Goal: Information Seeking & Learning: Find specific page/section

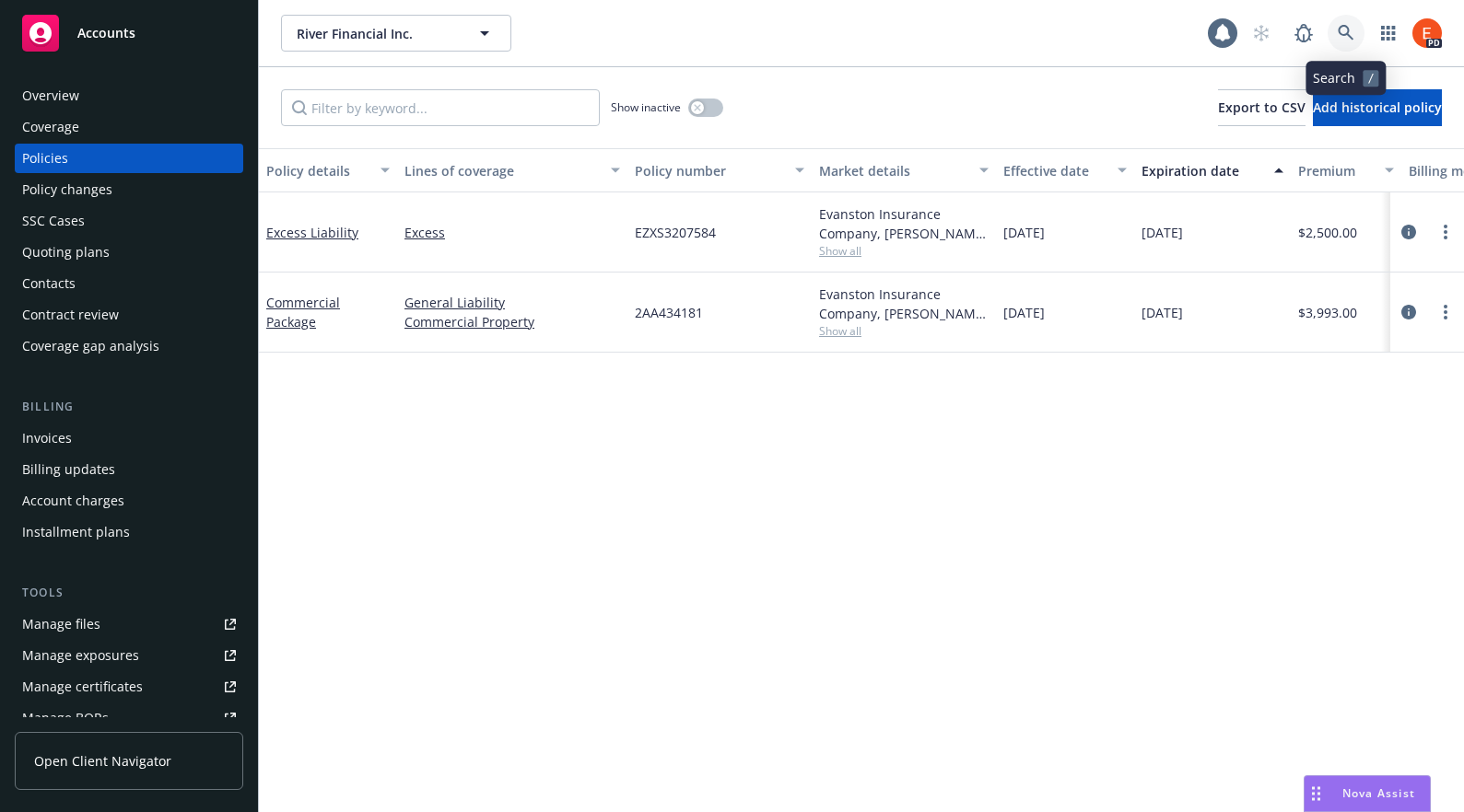
click at [1350, 29] on icon at bounding box center [1346, 32] width 16 height 16
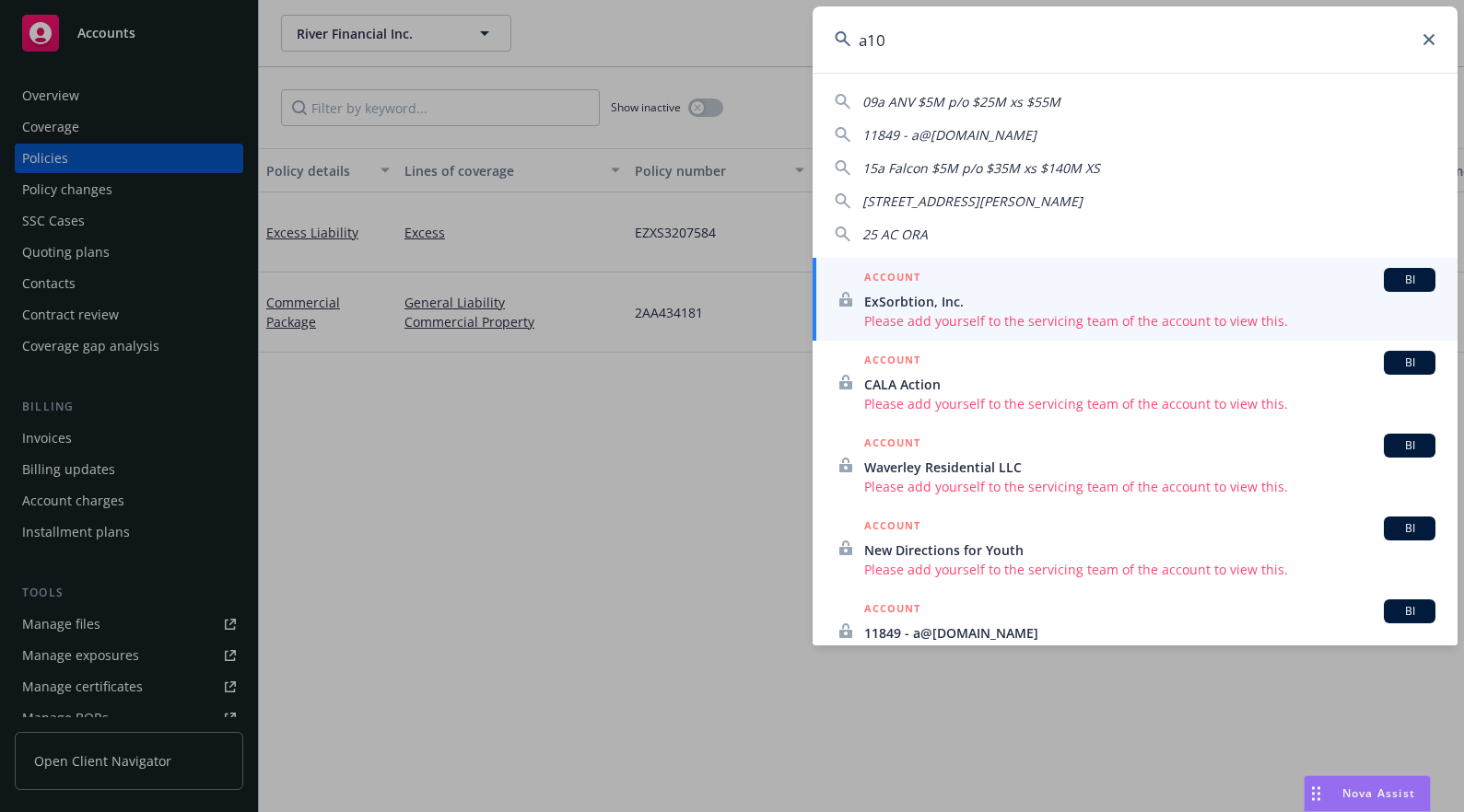
type input "a10"
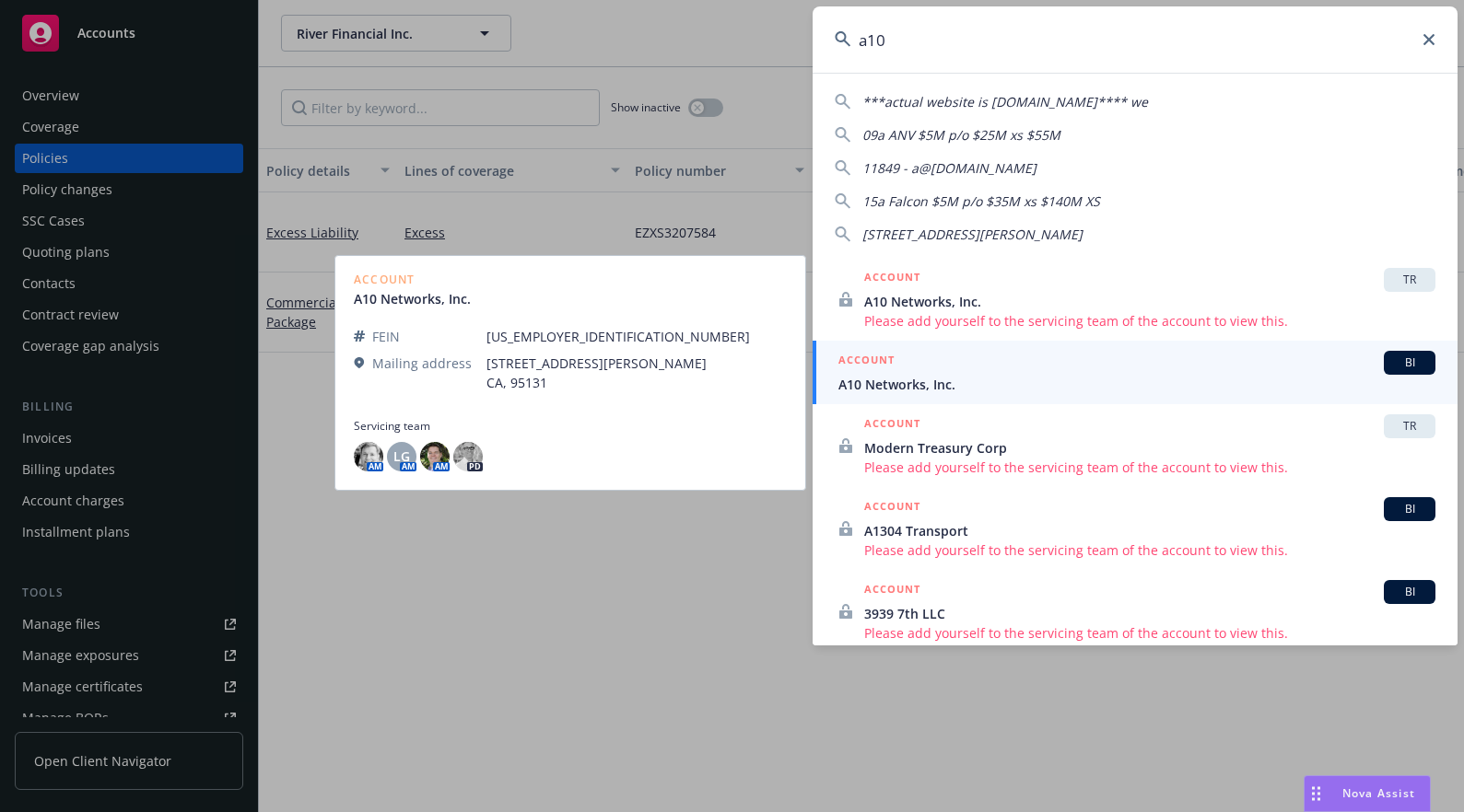
click at [1036, 362] on div "ACCOUNT BI" at bounding box center [1136, 363] width 597 height 24
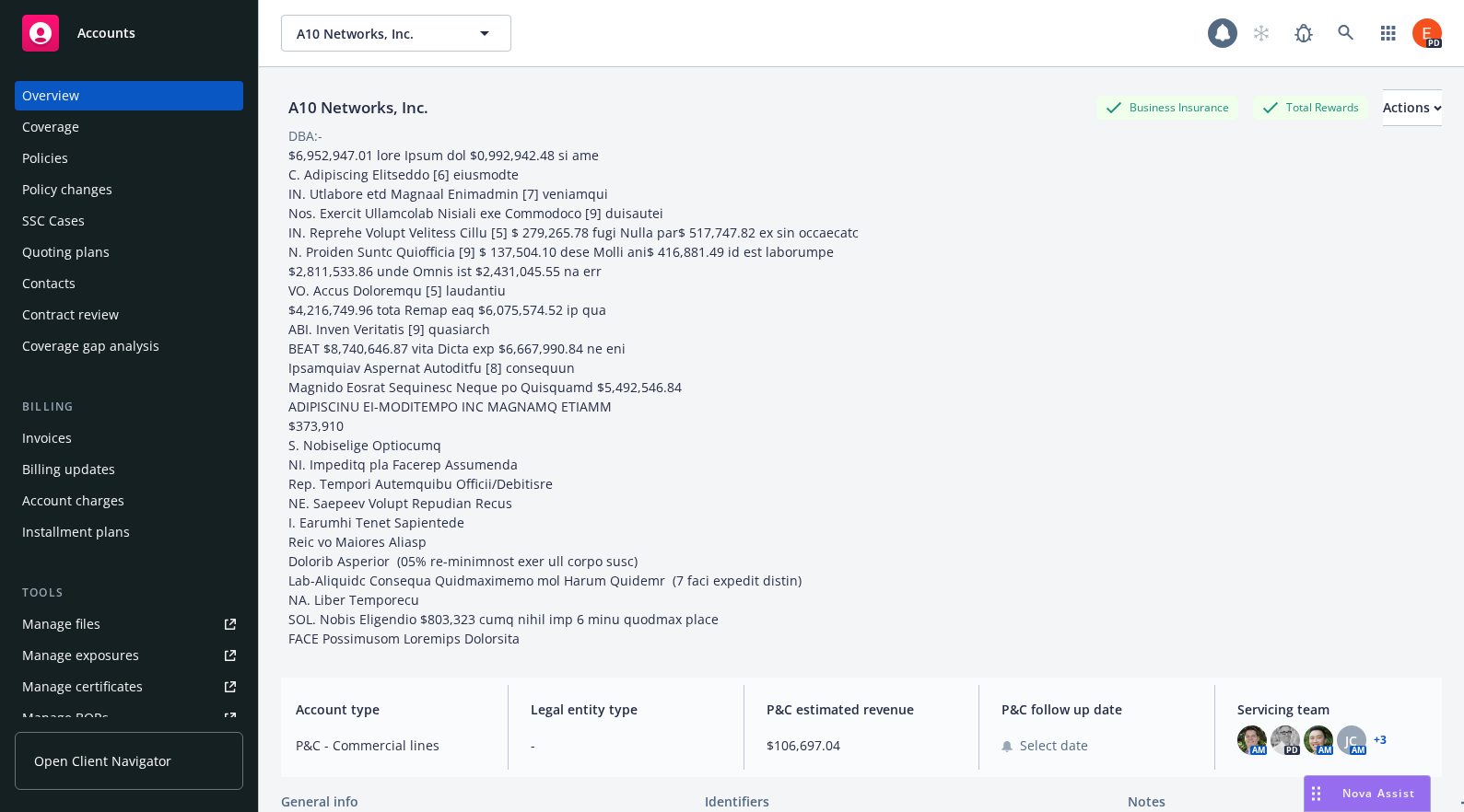
click at [60, 158] on div "Policies" at bounding box center [45, 158] width 46 height 30
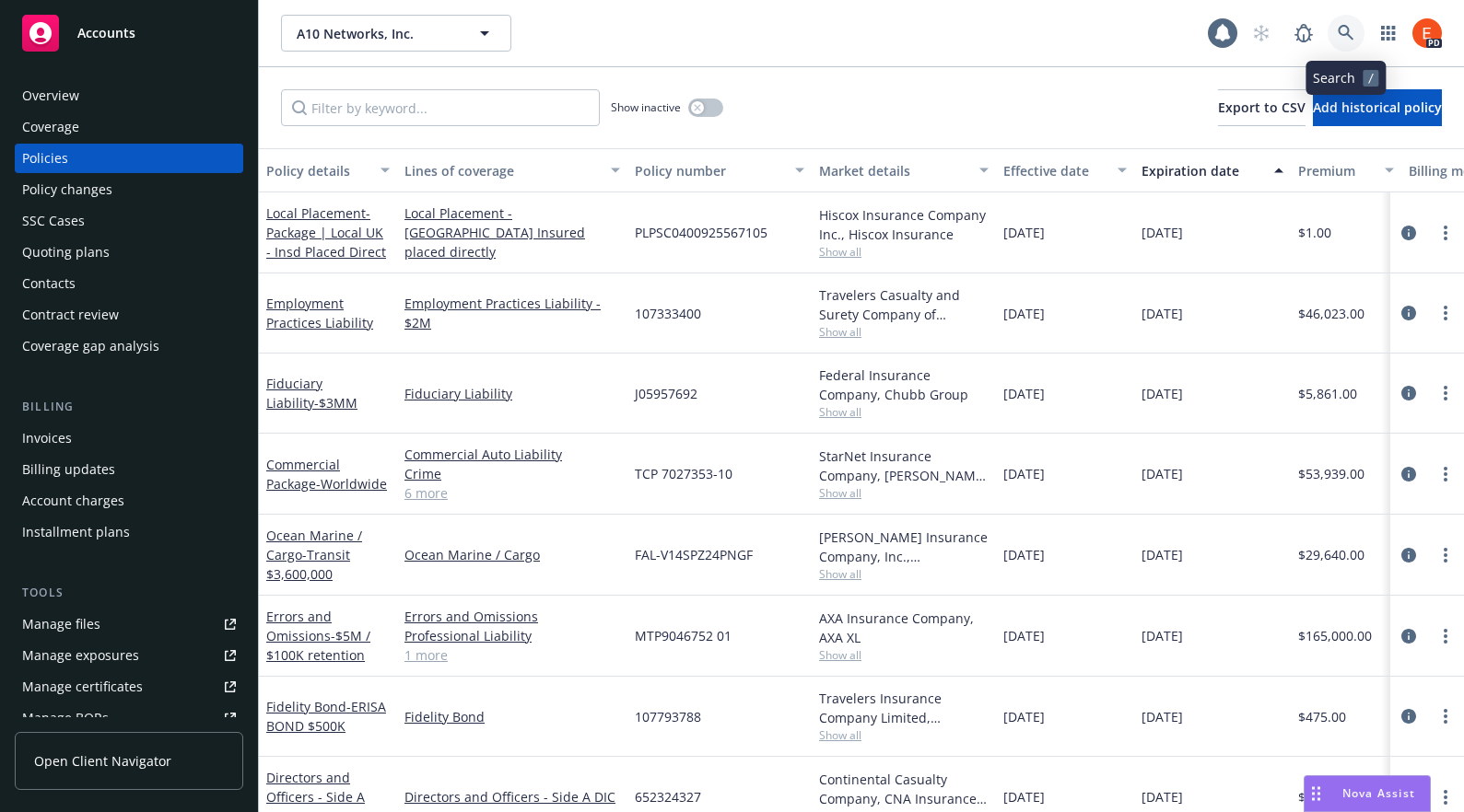
click at [1347, 33] on icon at bounding box center [1346, 32] width 15 height 15
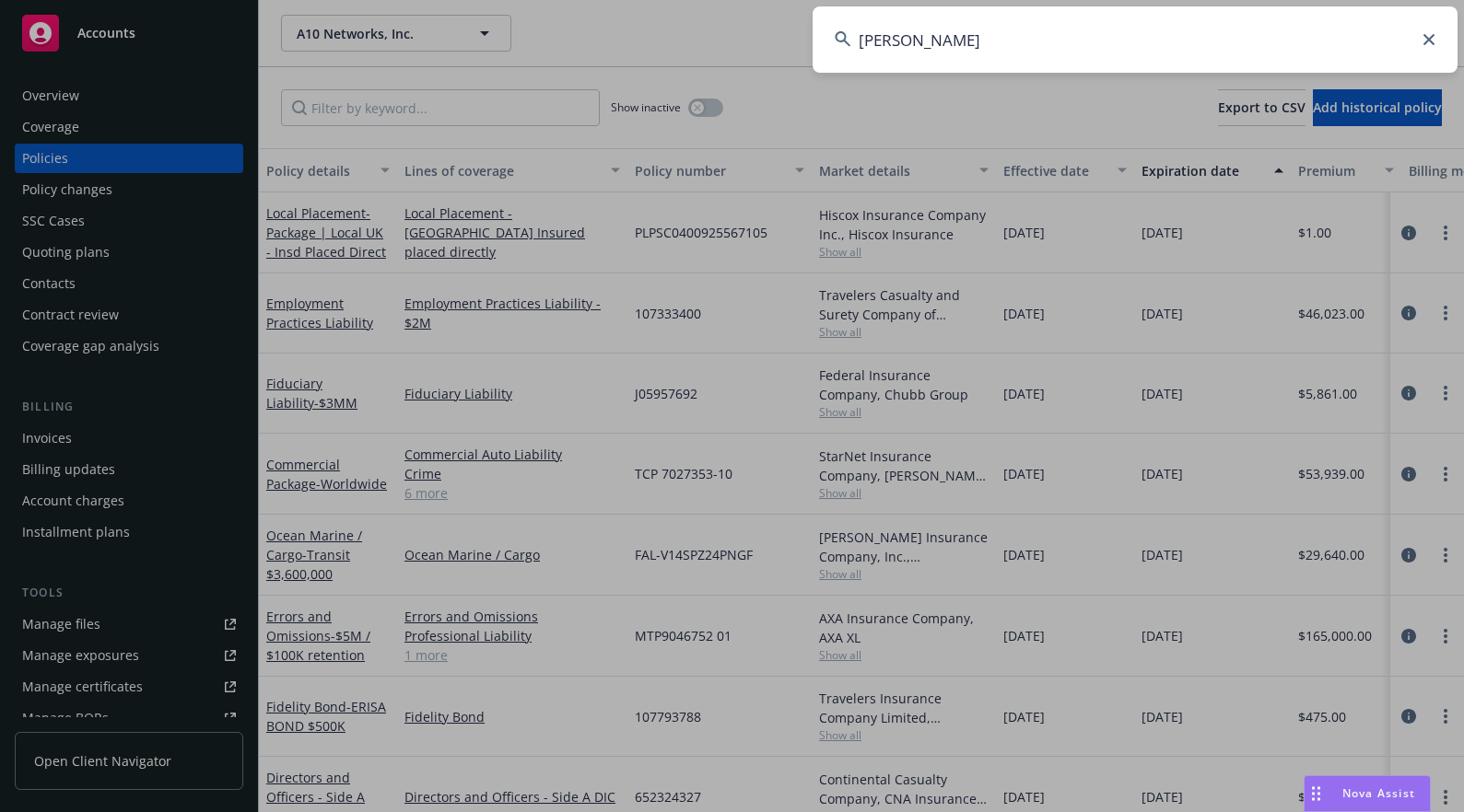
type input "elma"
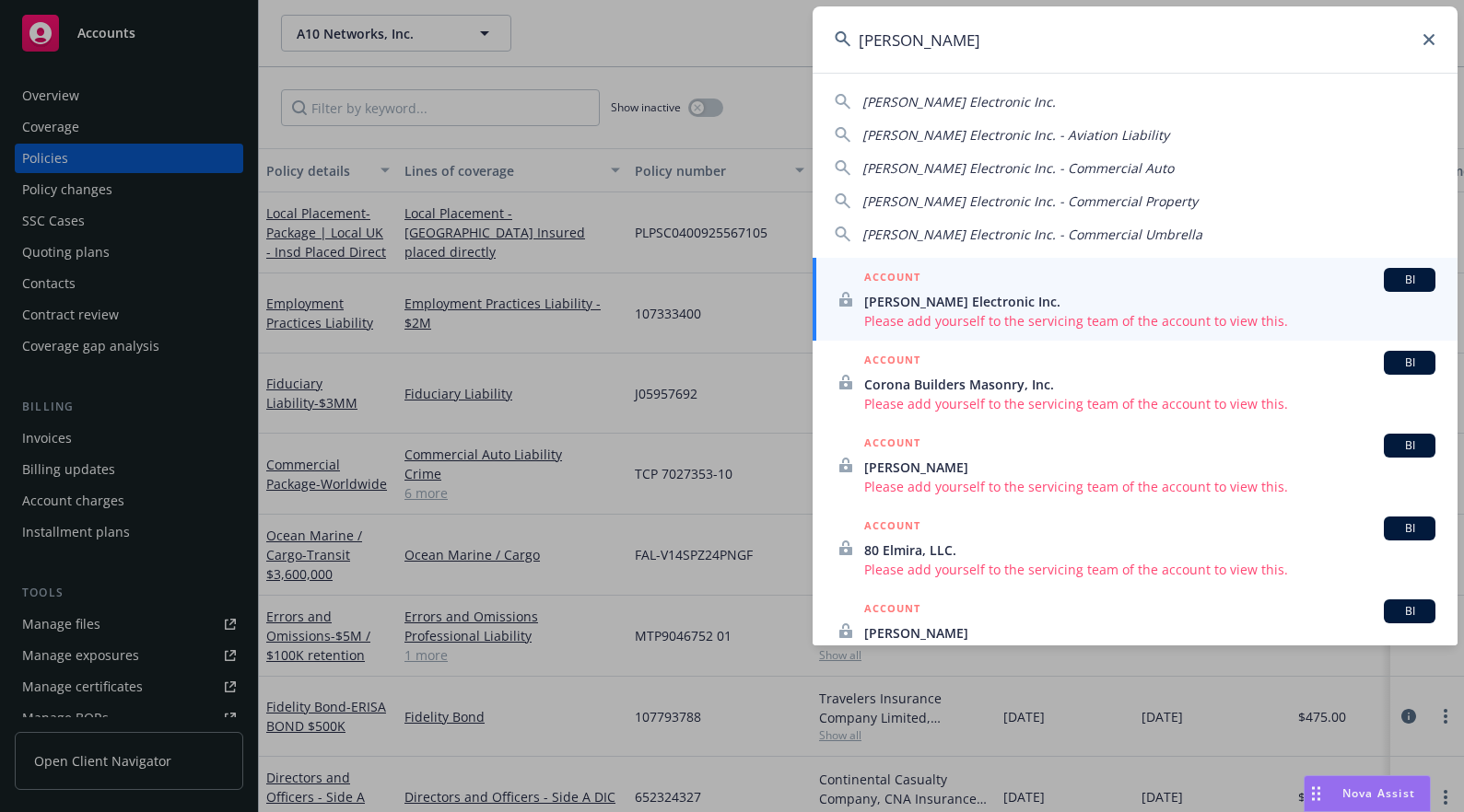
click at [1429, 42] on icon at bounding box center [1430, 40] width 11 height 11
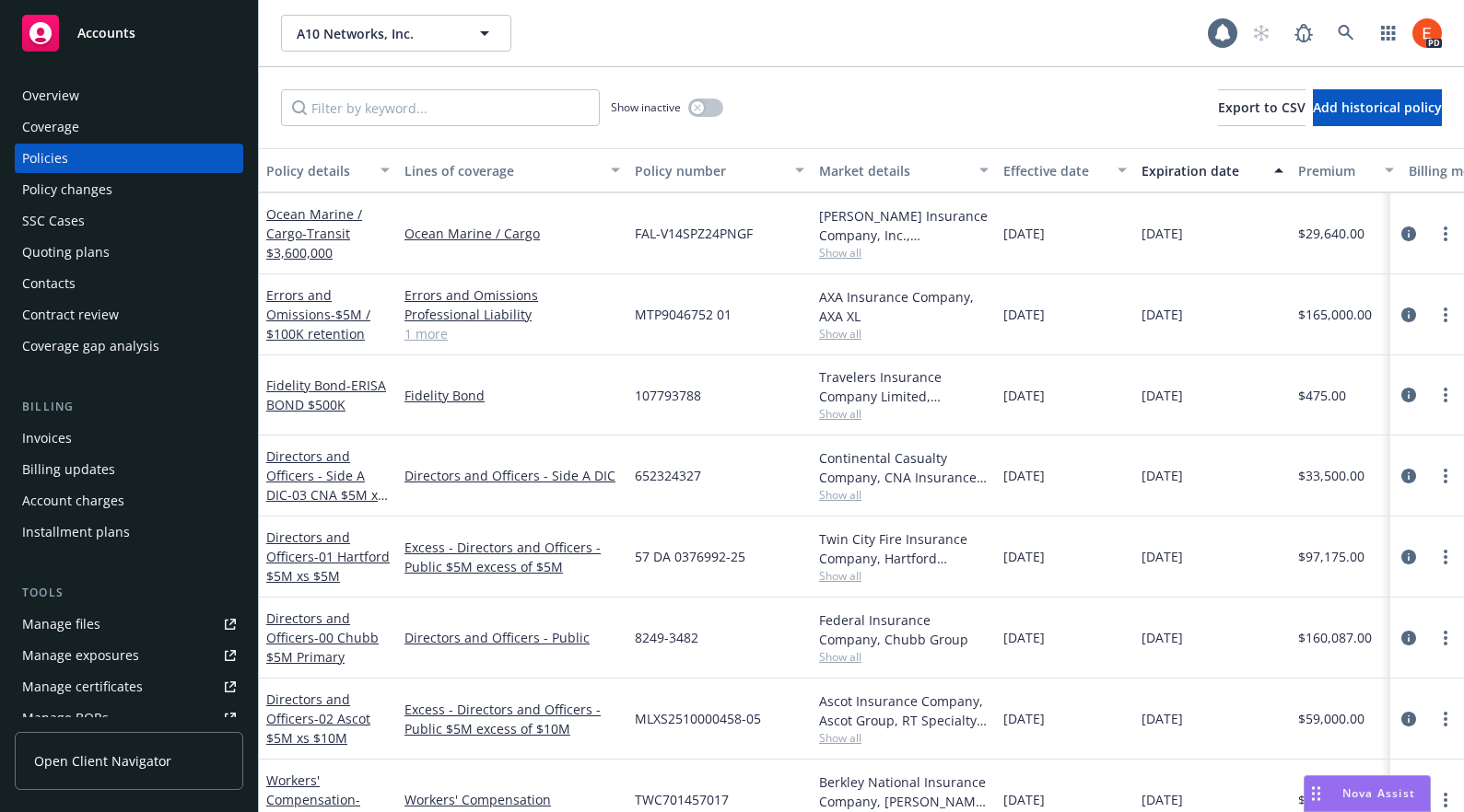
scroll to position [344, 0]
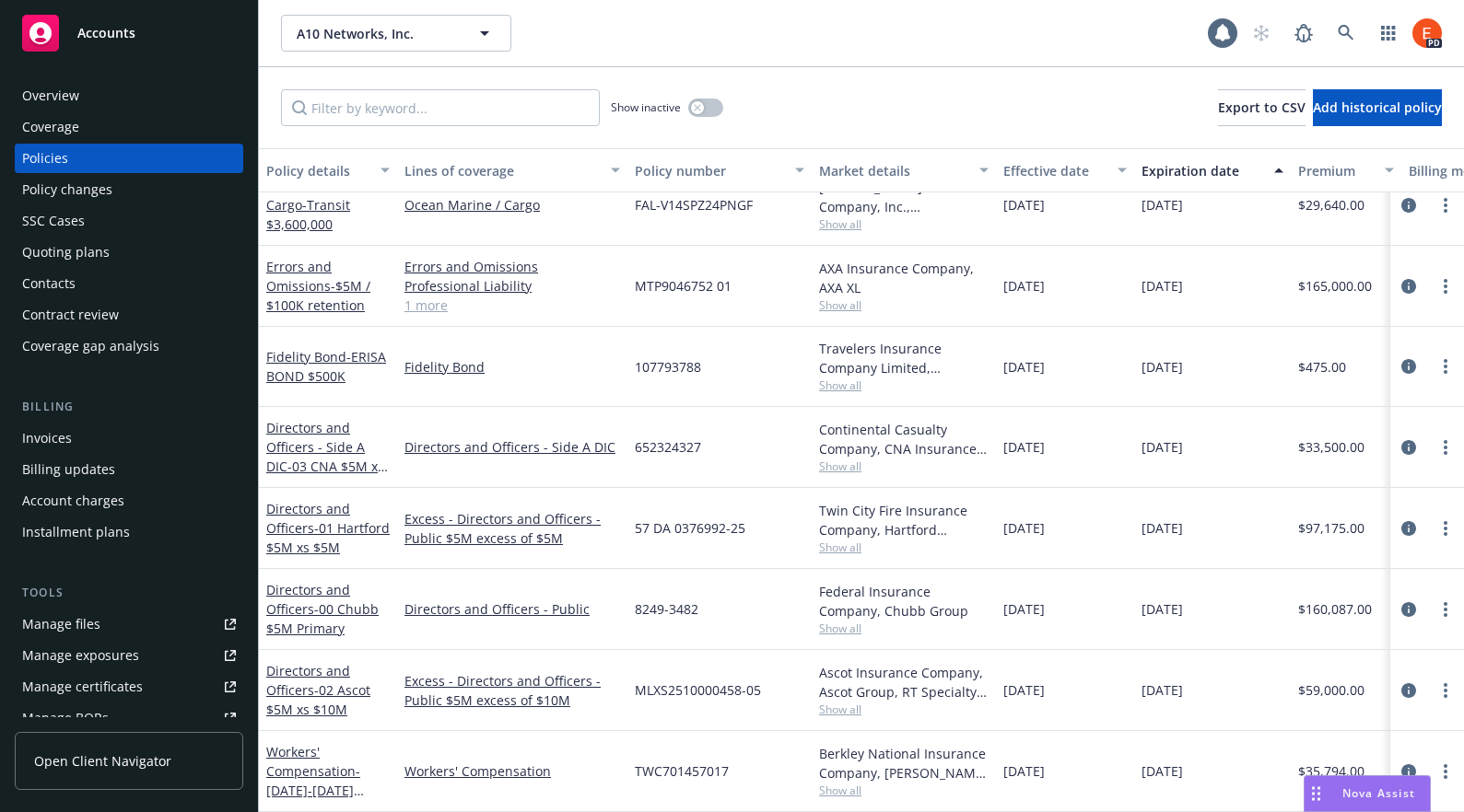
click at [64, 87] on div "Overview" at bounding box center [50, 95] width 57 height 30
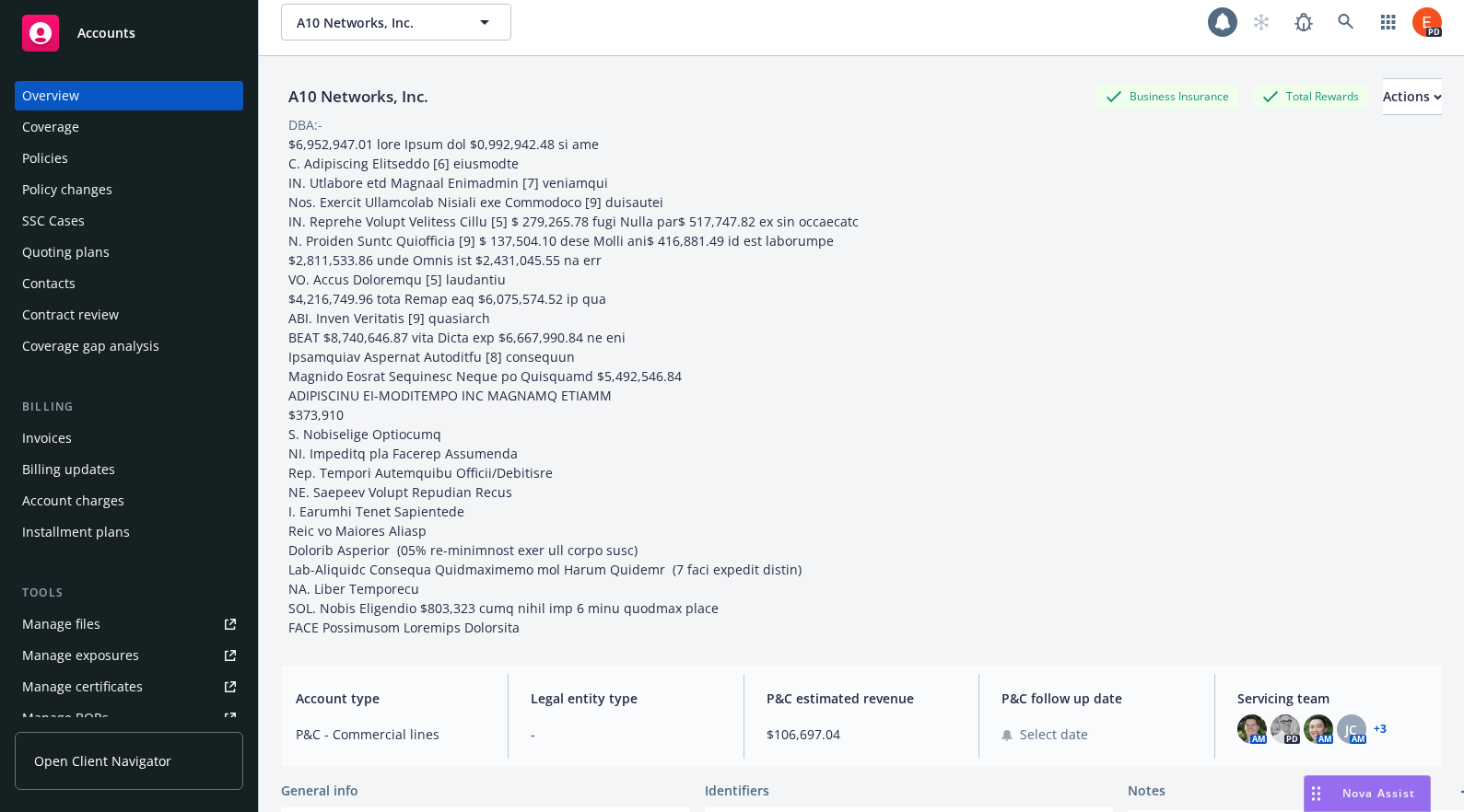
scroll to position [15, 0]
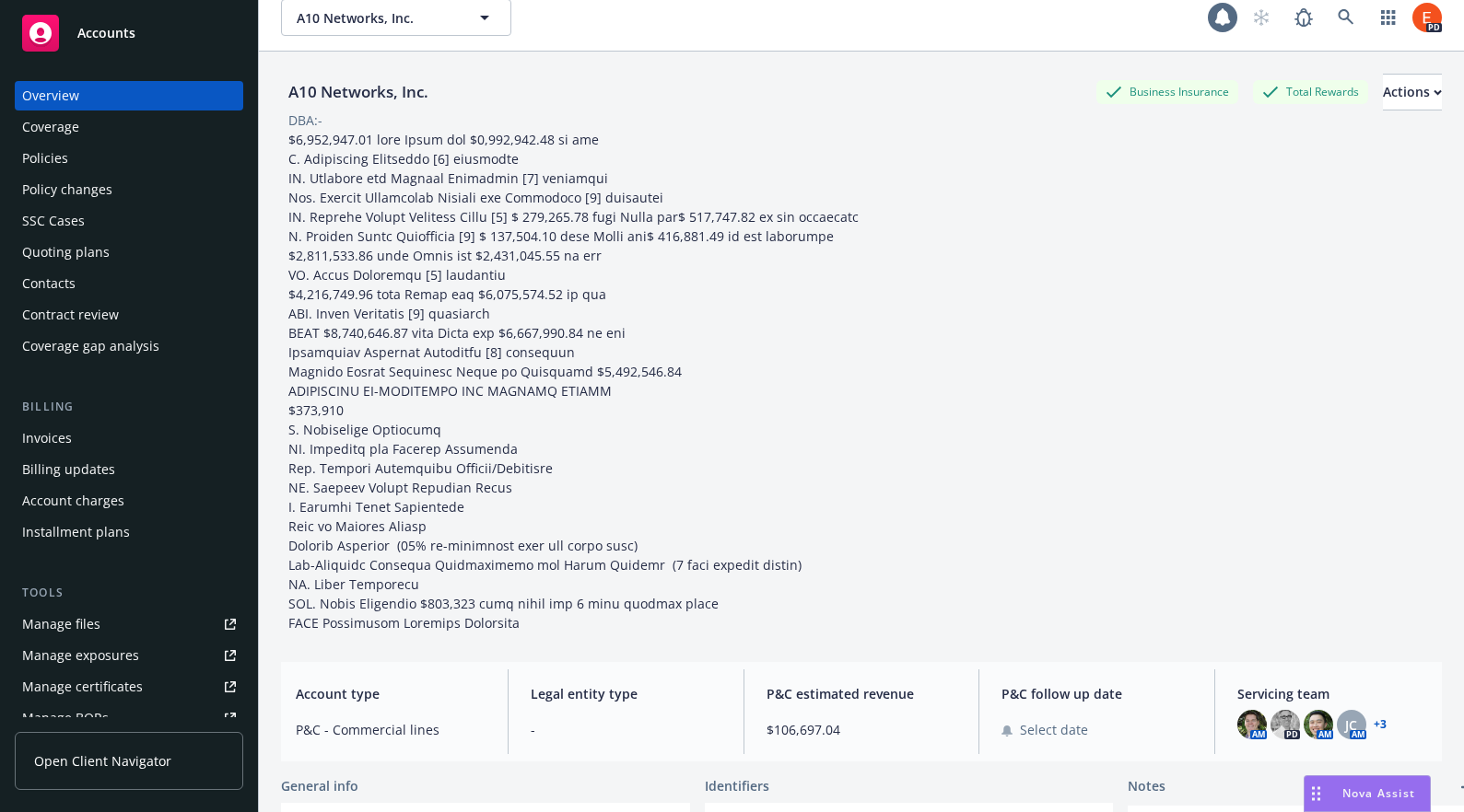
click at [1374, 722] on link "+ 3" at bounding box center [1380, 725] width 13 height 11
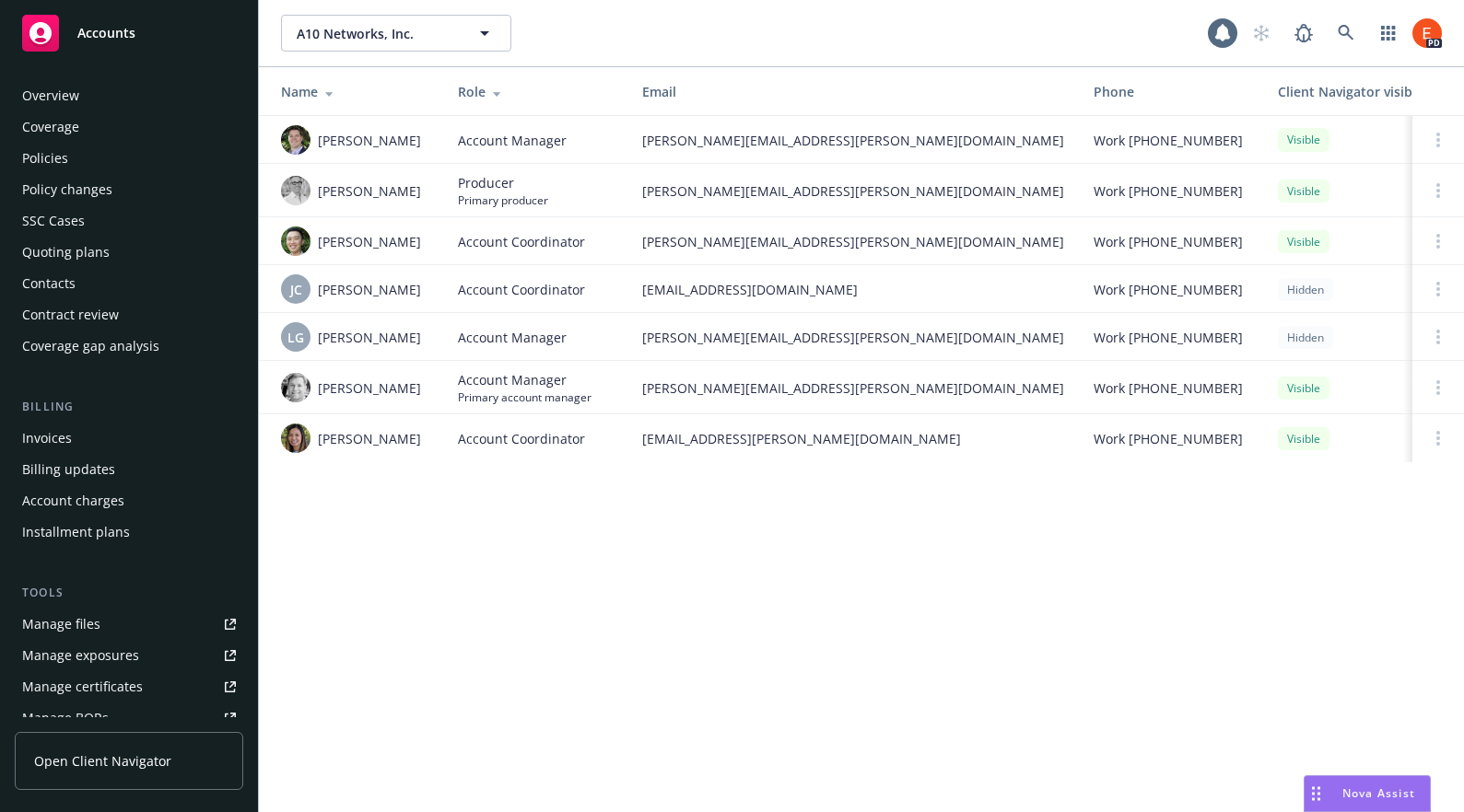
click at [48, 157] on div "Policies" at bounding box center [45, 158] width 46 height 30
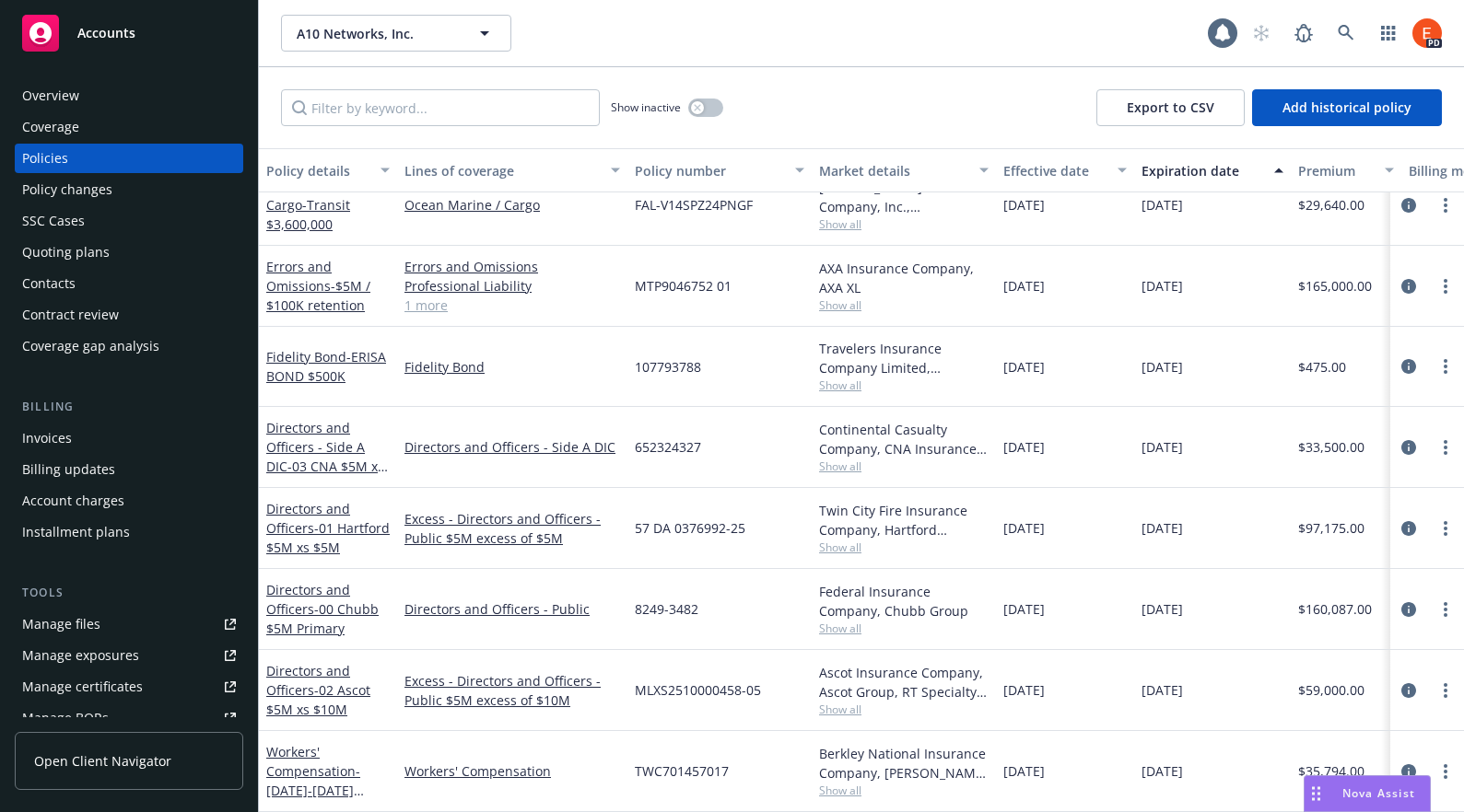
scroll to position [344, 0]
click at [958, 47] on div "A10 Networks, Inc. A10 Networks, Inc." at bounding box center [744, 32] width 927 height 37
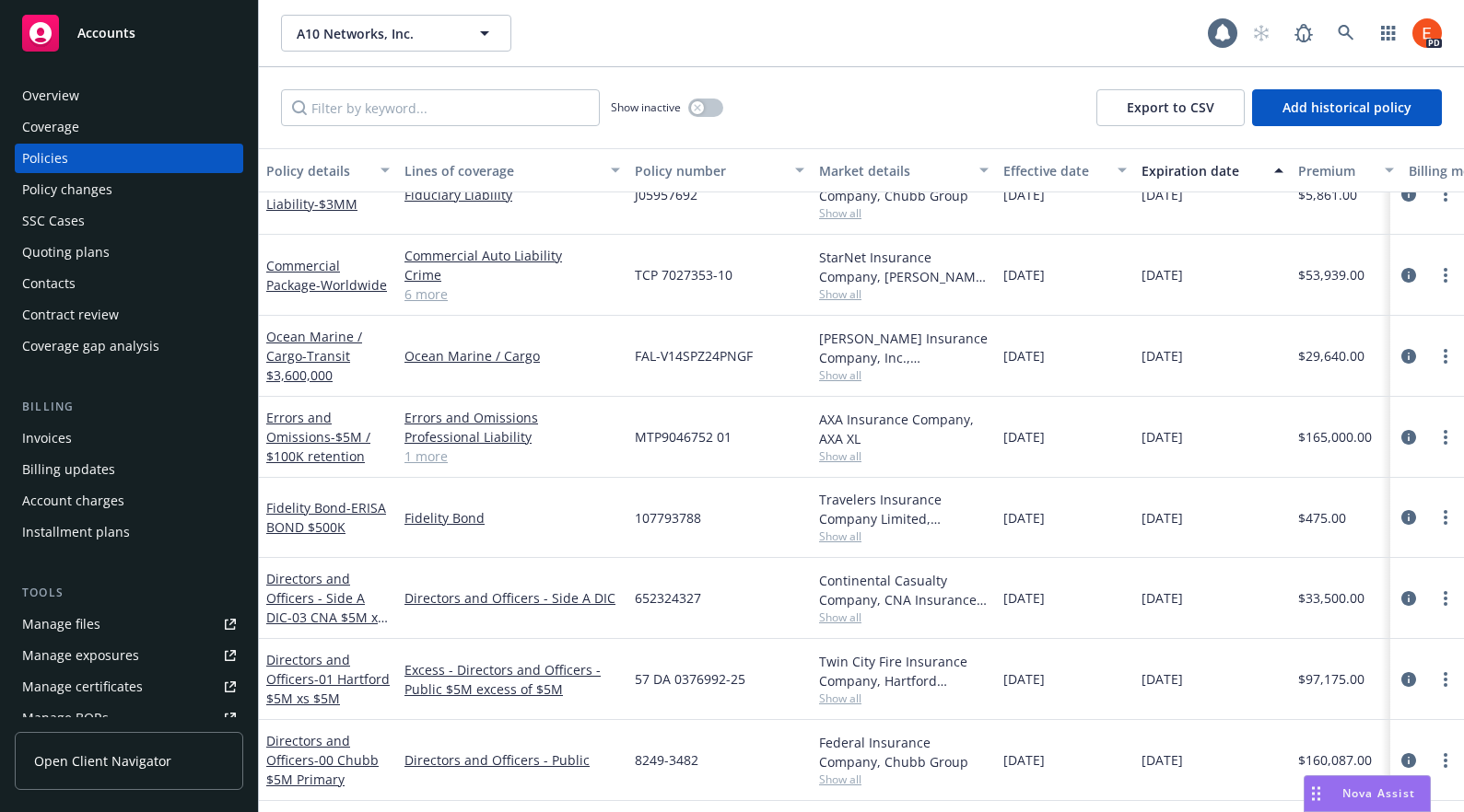
scroll to position [0, 0]
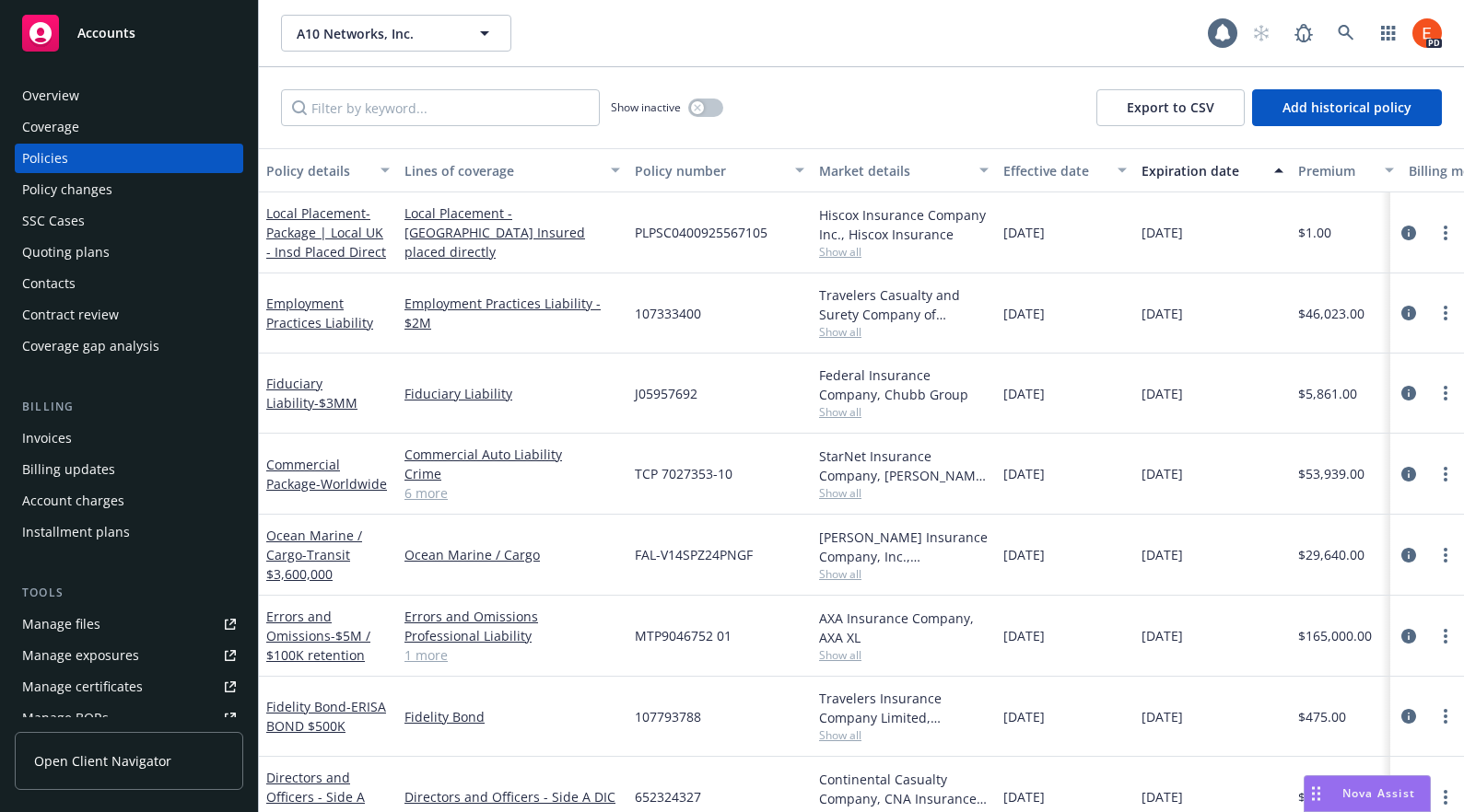
click at [51, 94] on div "Overview" at bounding box center [50, 95] width 57 height 30
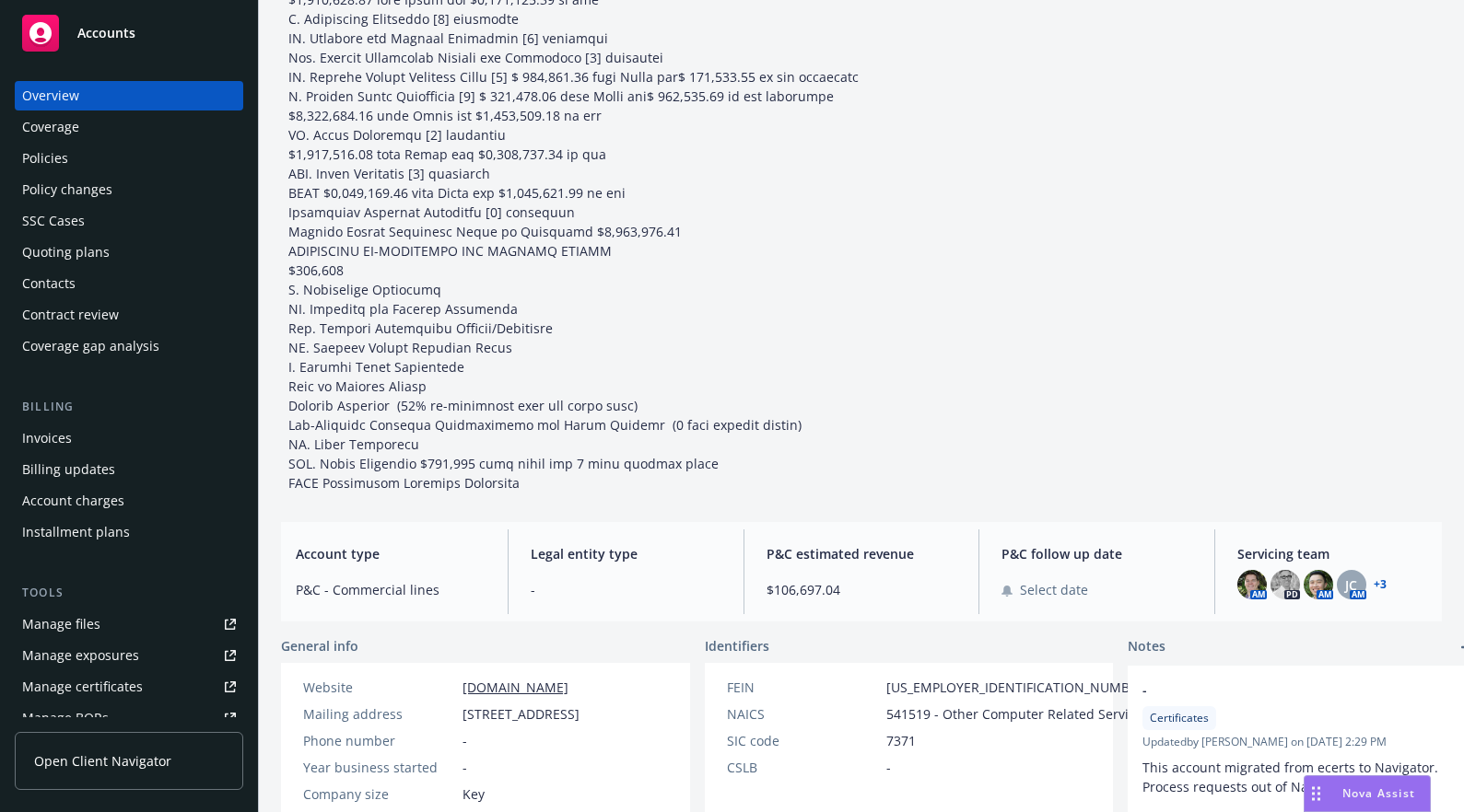
scroll to position [246, 0]
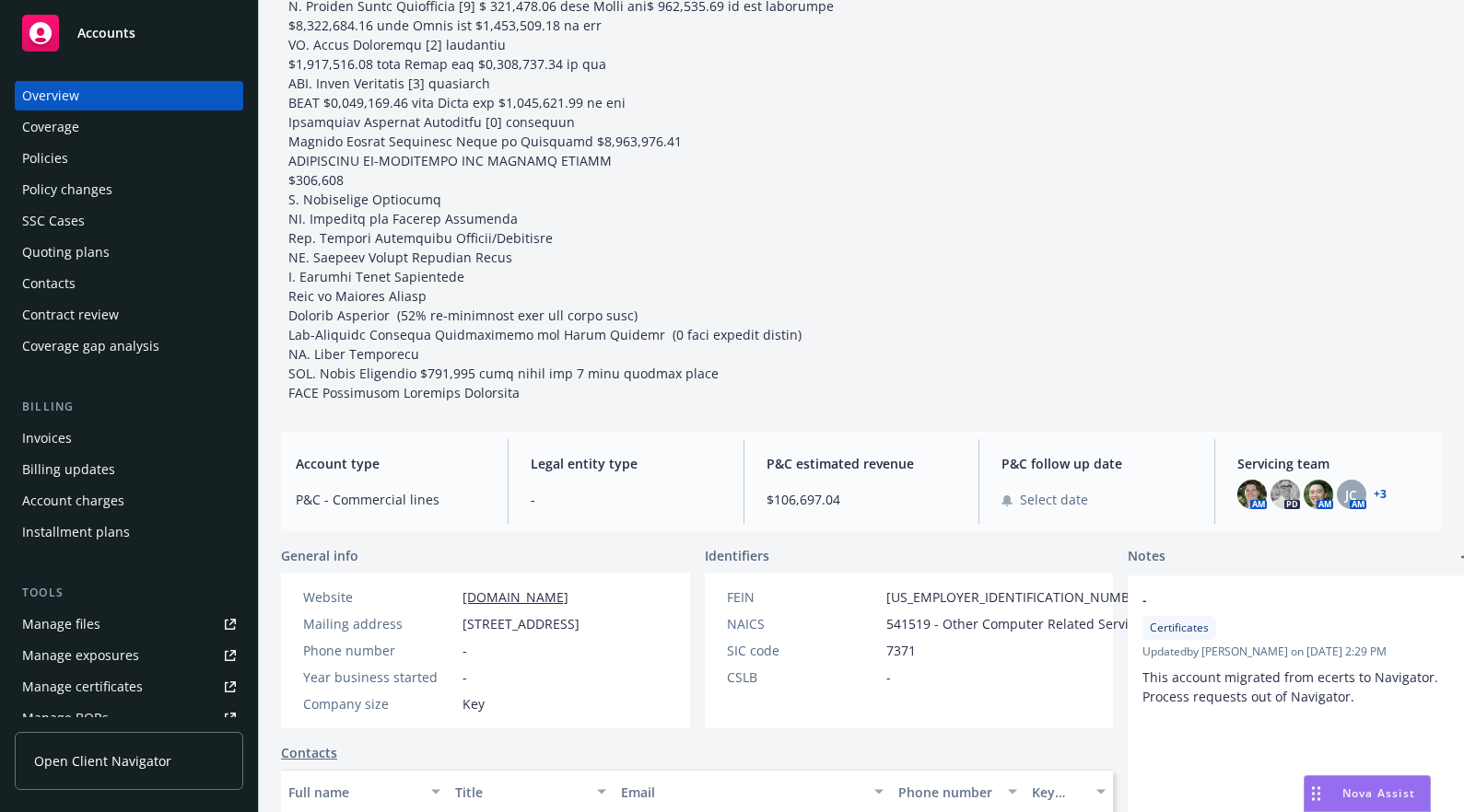
click at [1374, 494] on link "+ 3" at bounding box center [1380, 495] width 13 height 11
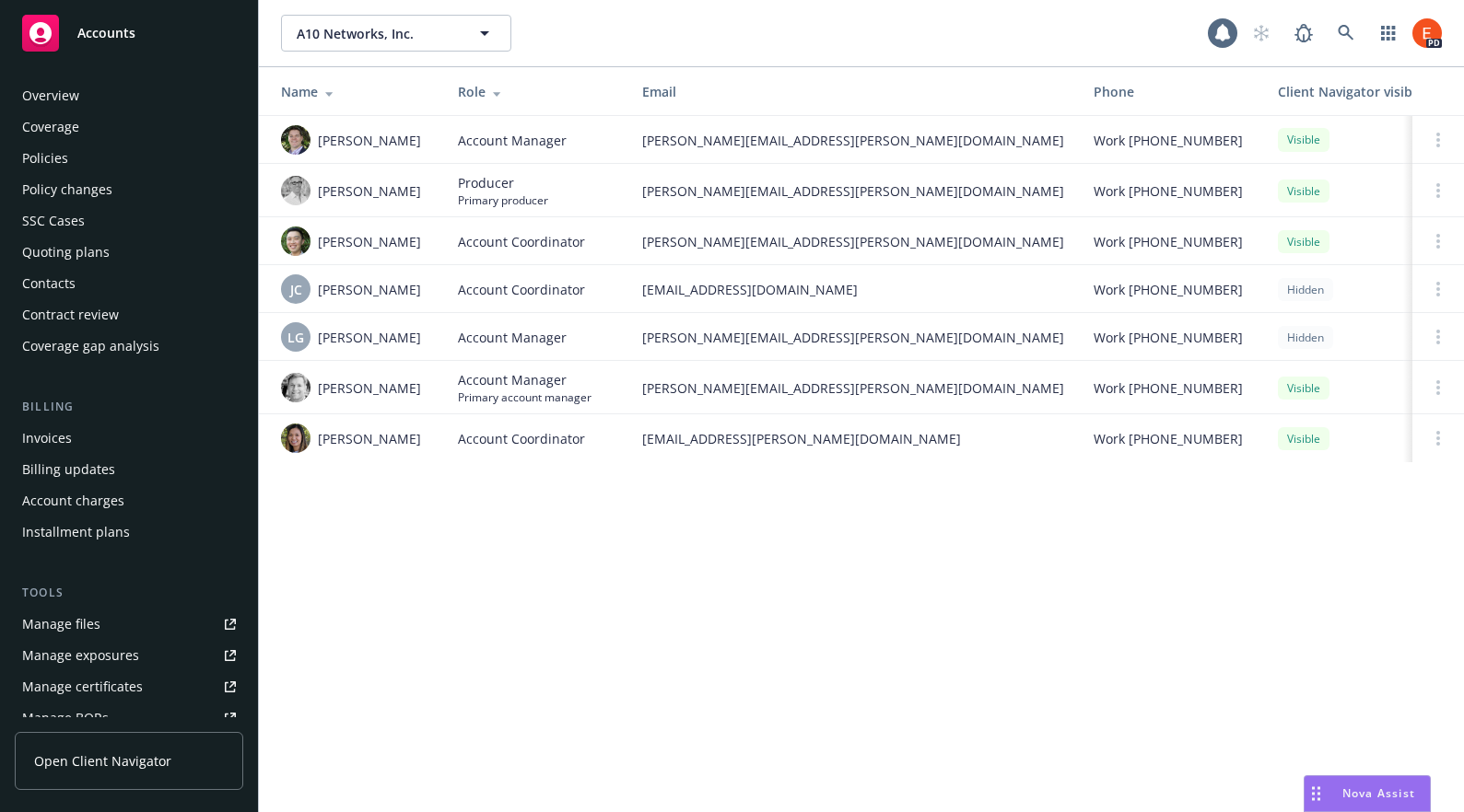
click at [59, 155] on div "Policies" at bounding box center [45, 158] width 46 height 30
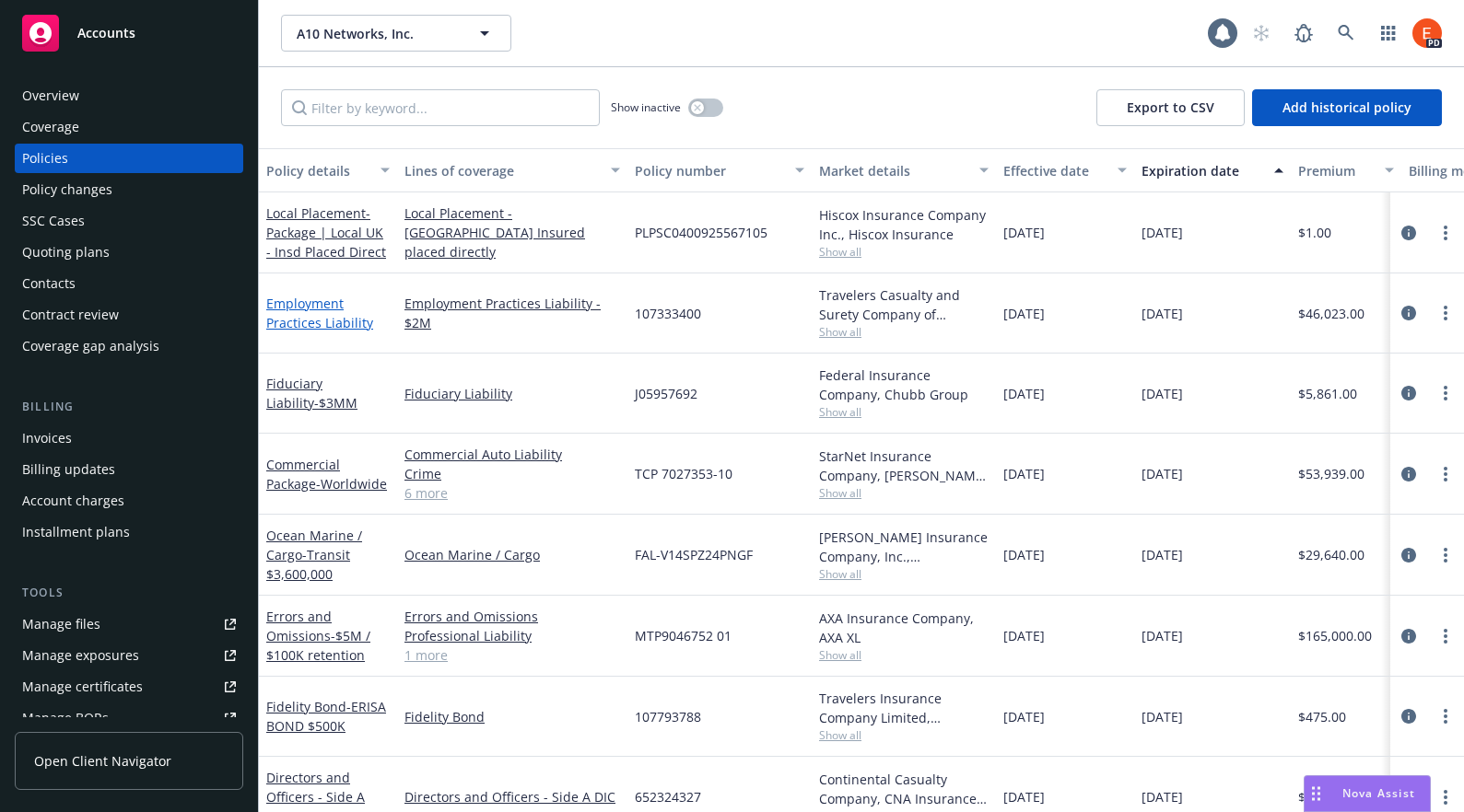
click at [316, 301] on link "Employment Practices Liability" at bounding box center [320, 313] width 107 height 37
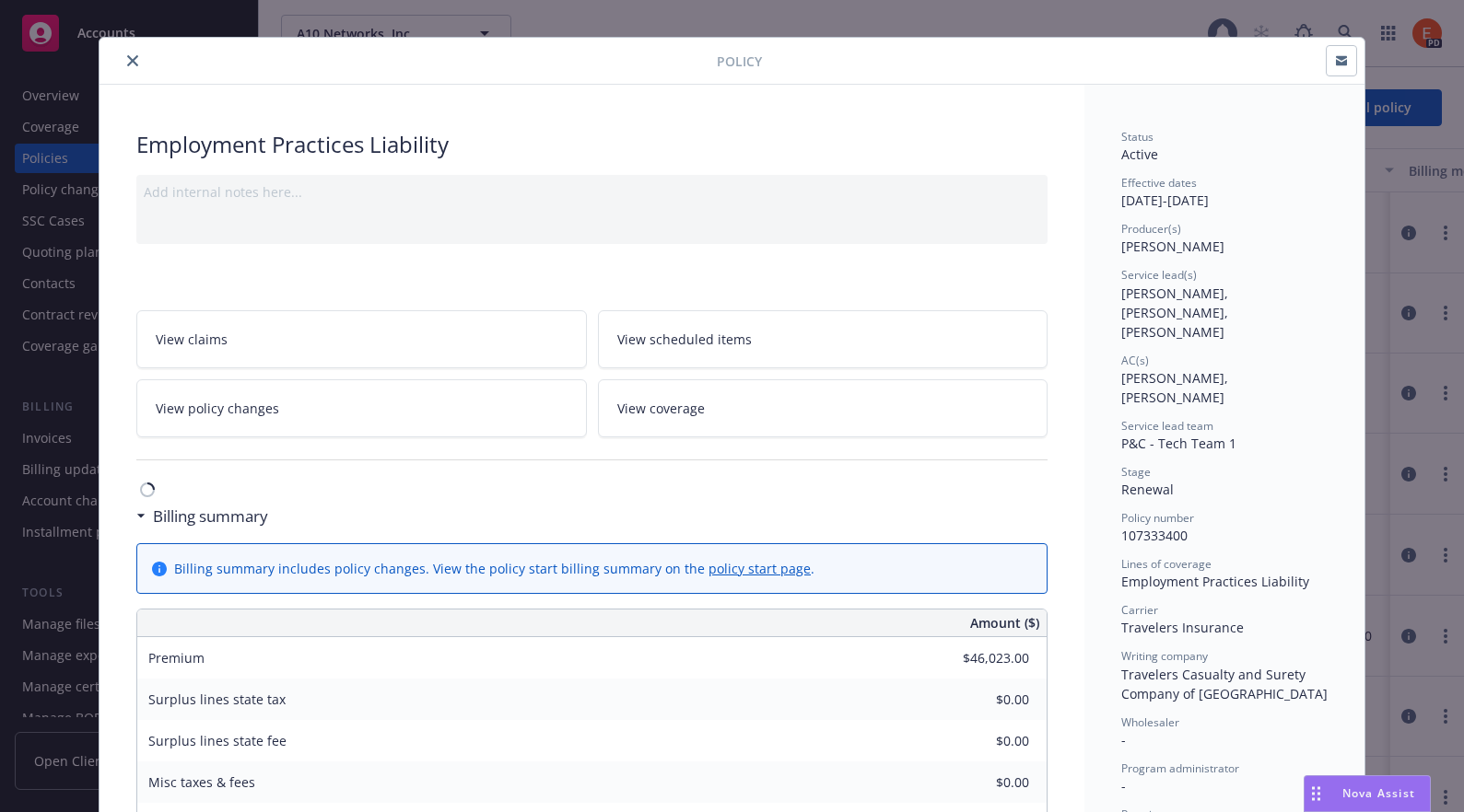
scroll to position [26, 0]
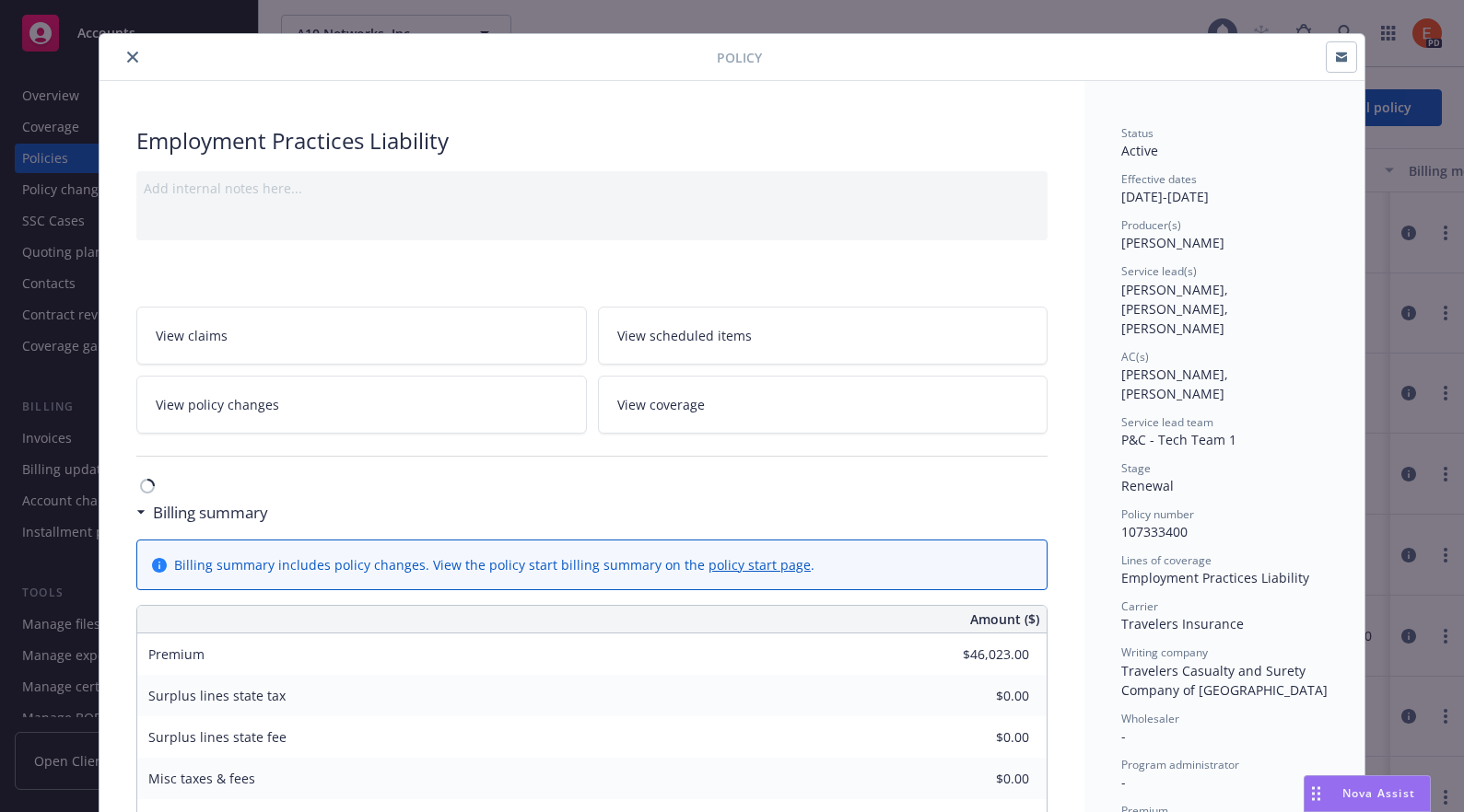
click at [127, 56] on icon "close" at bounding box center [132, 57] width 11 height 11
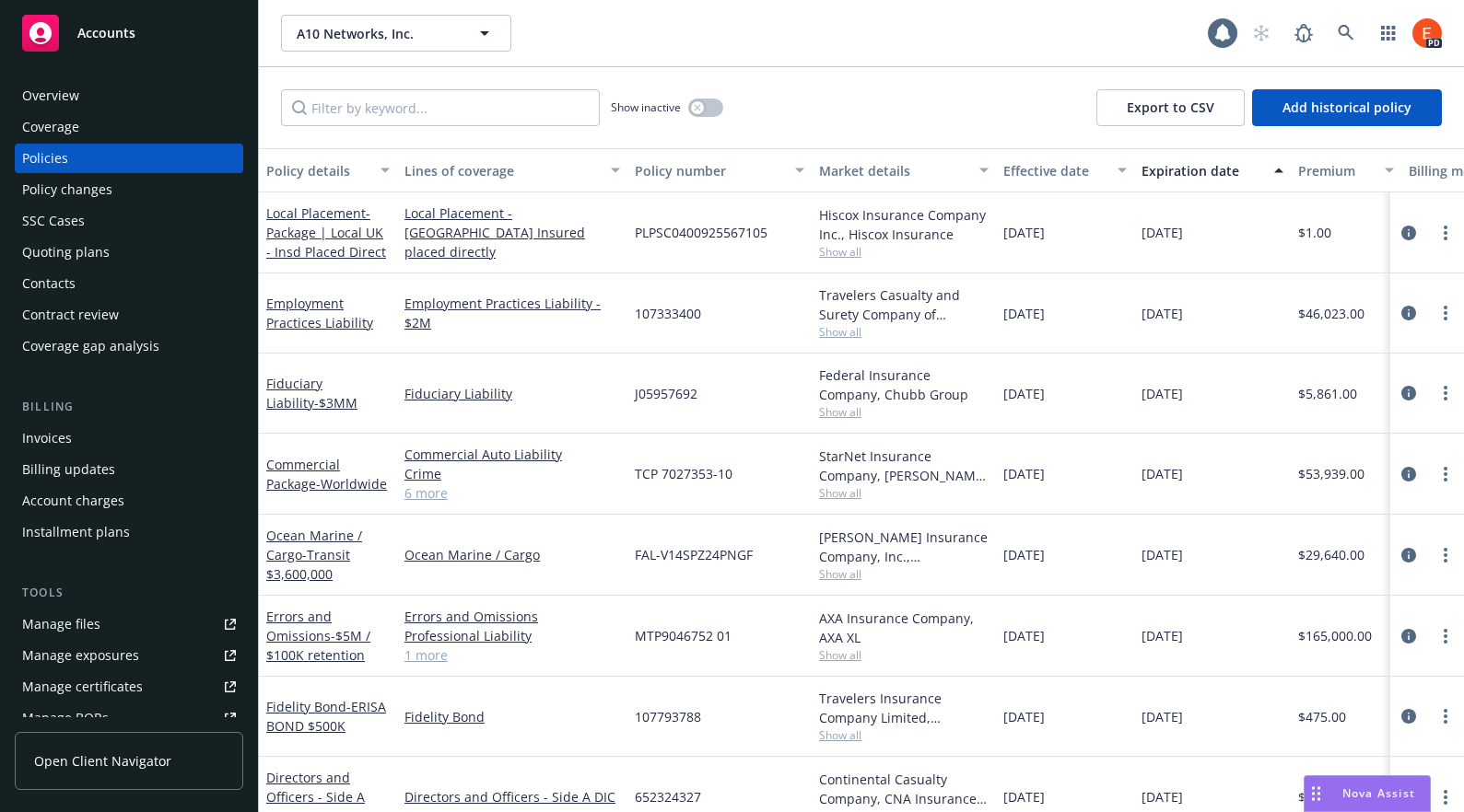
click at [700, 43] on div "A10 Networks, Inc. A10 Networks, Inc." at bounding box center [744, 32] width 927 height 37
